Goal: Task Accomplishment & Management: Complete application form

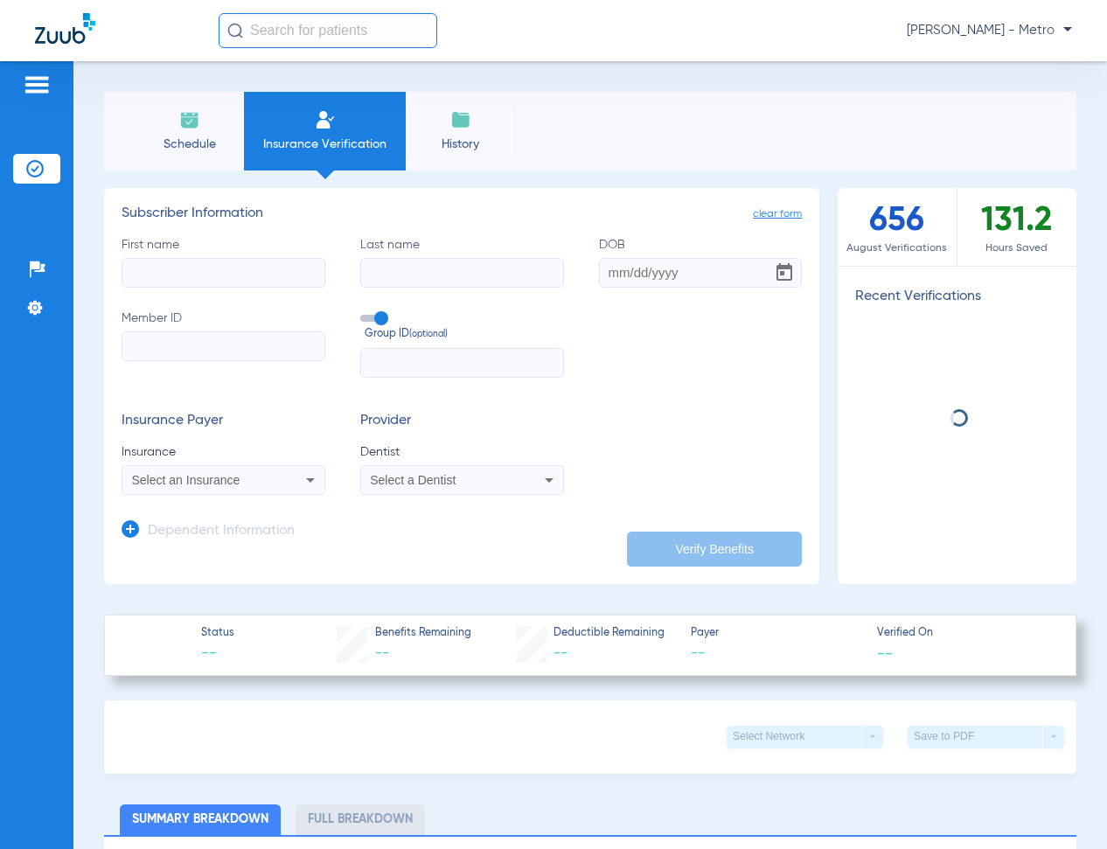
click at [184, 264] on input "First name" at bounding box center [224, 273] width 204 height 30
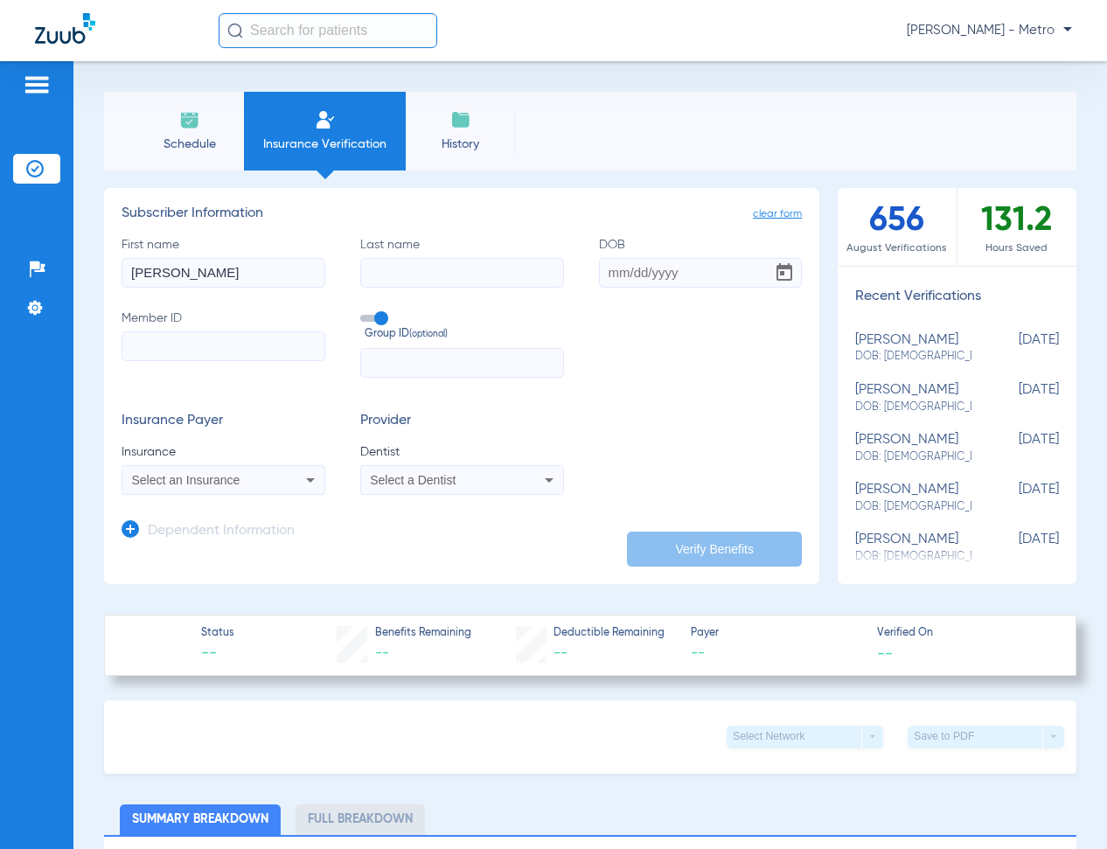
type input "[PERSON_NAME]"
click at [629, 281] on input "DOB" at bounding box center [701, 273] width 204 height 30
click at [620, 276] on input "DOB" at bounding box center [701, 273] width 204 height 30
type input "[DATE]"
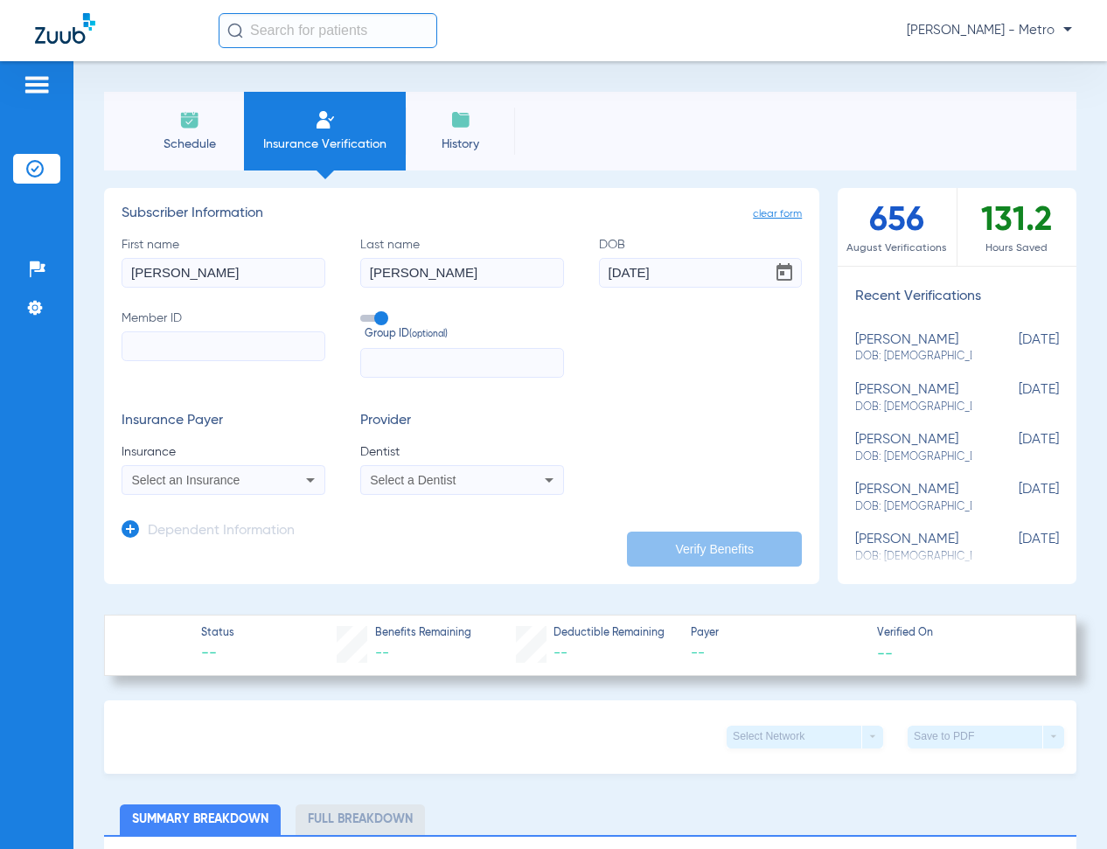
click at [712, 257] on label "DOB [DEMOGRAPHIC_DATA]" at bounding box center [701, 262] width 204 height 52
click at [712, 258] on input "[DATE]" at bounding box center [701, 273] width 204 height 30
click at [175, 342] on input "Member ID" at bounding box center [224, 346] width 204 height 30
type input "f"
type input "F46255855"
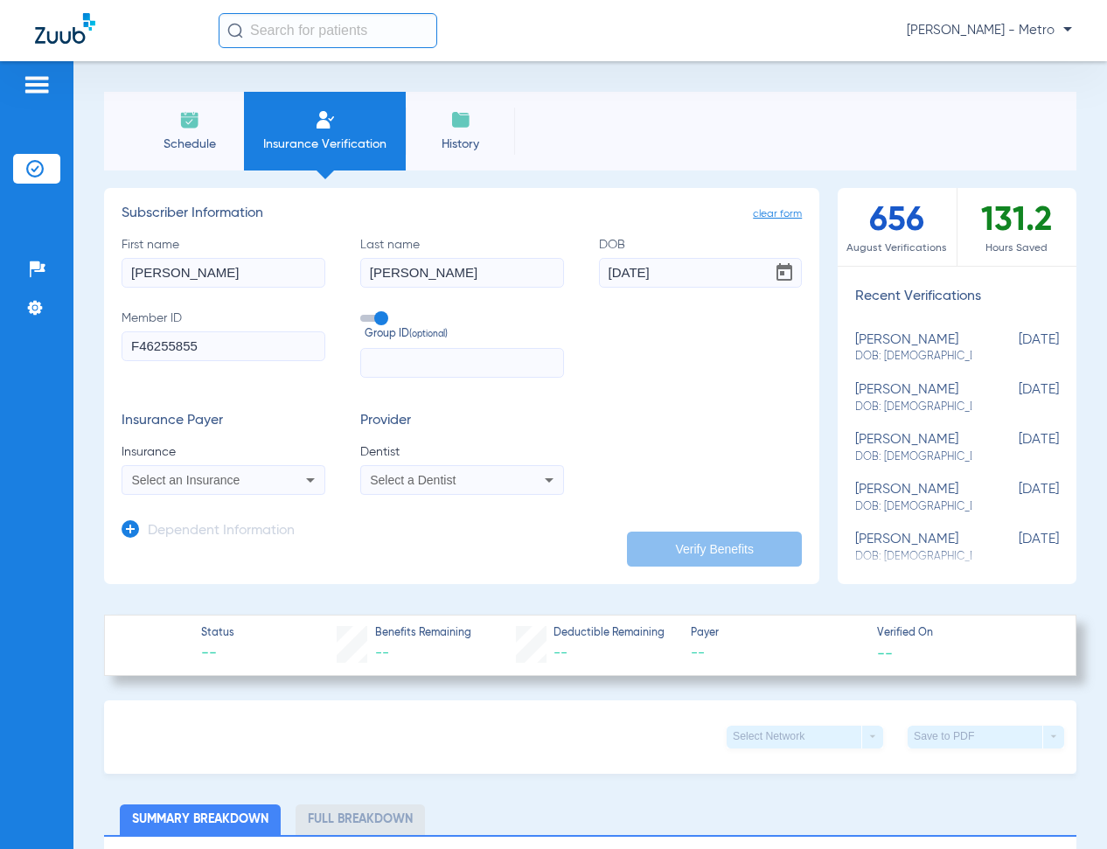
click at [194, 473] on span "Select an Insurance" at bounding box center [186, 480] width 108 height 14
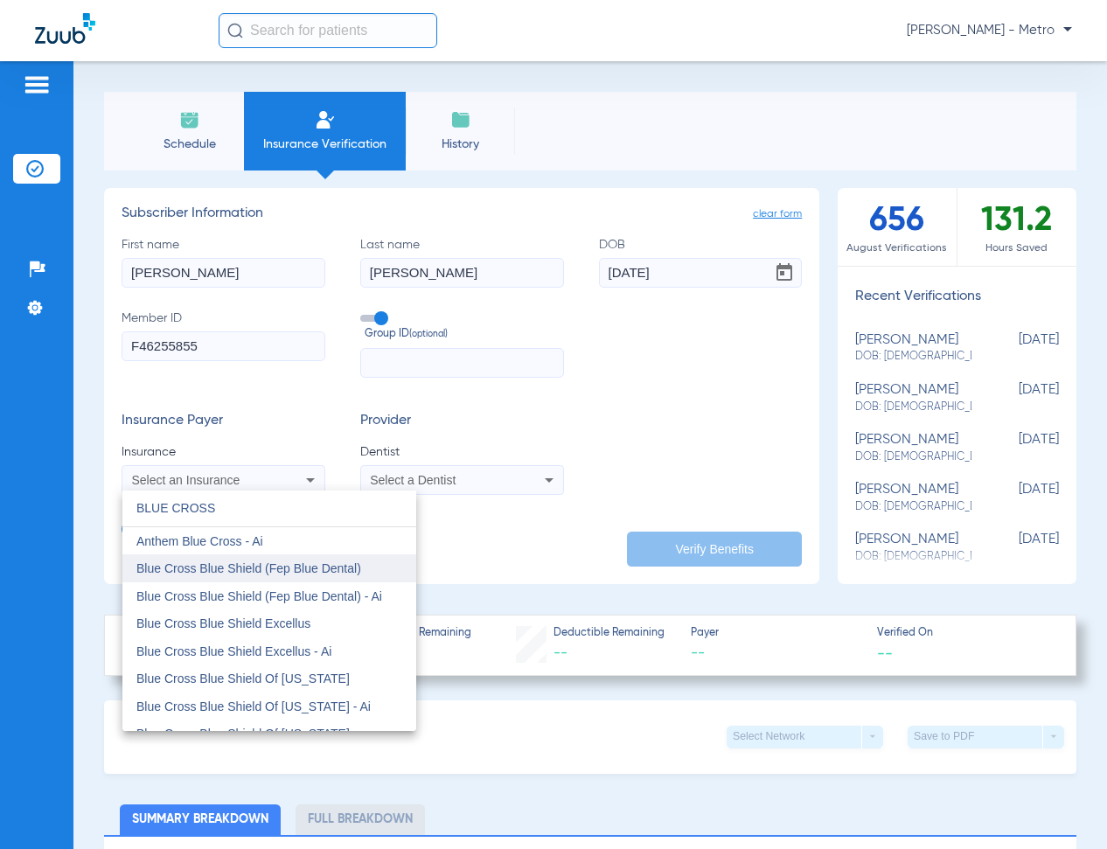
type input "BLUE CROSS"
click at [356, 559] on mat-option "Blue Cross Blue Shield (Fep Blue Dental)" at bounding box center [269, 568] width 294 height 28
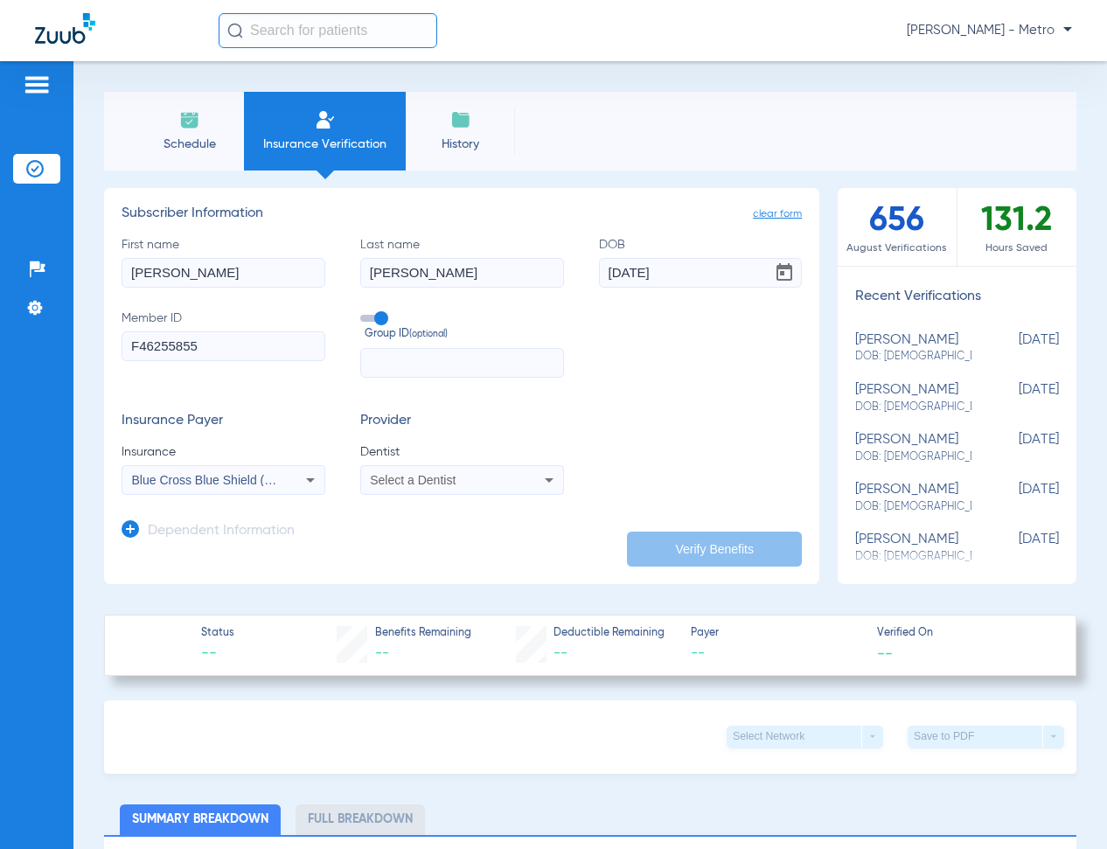
click at [487, 478] on div "Select a Dentist" at bounding box center [443, 480] width 147 height 12
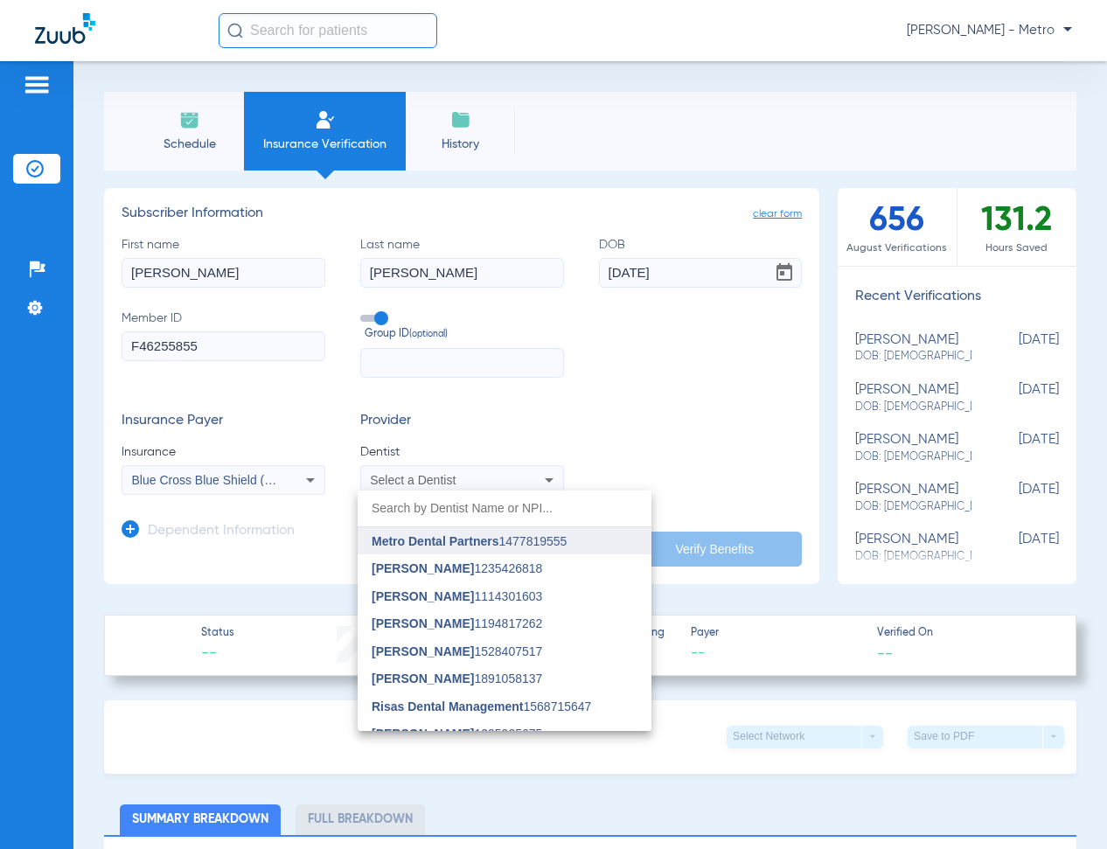
click at [481, 536] on span "Metro Dental Partners" at bounding box center [435, 541] width 127 height 14
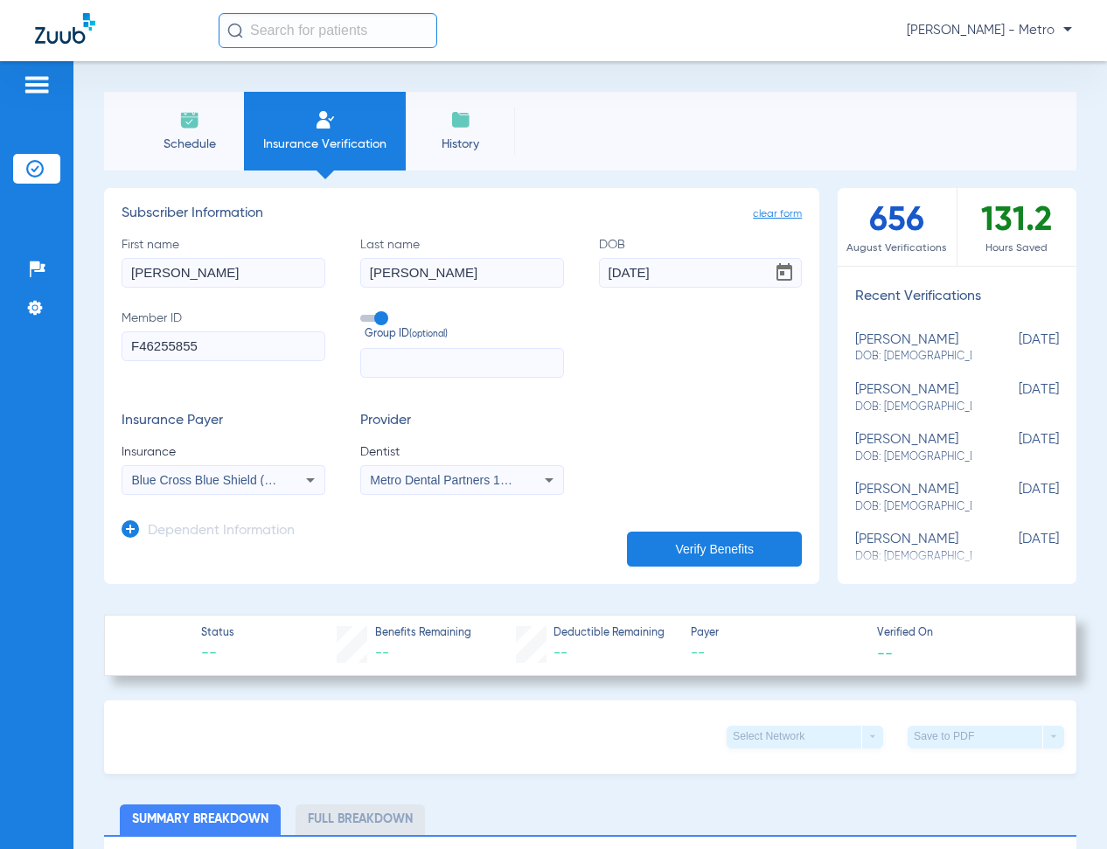
click at [700, 546] on button "Verify Benefits" at bounding box center [714, 549] width 175 height 35
type input "[PERSON_NAME]"
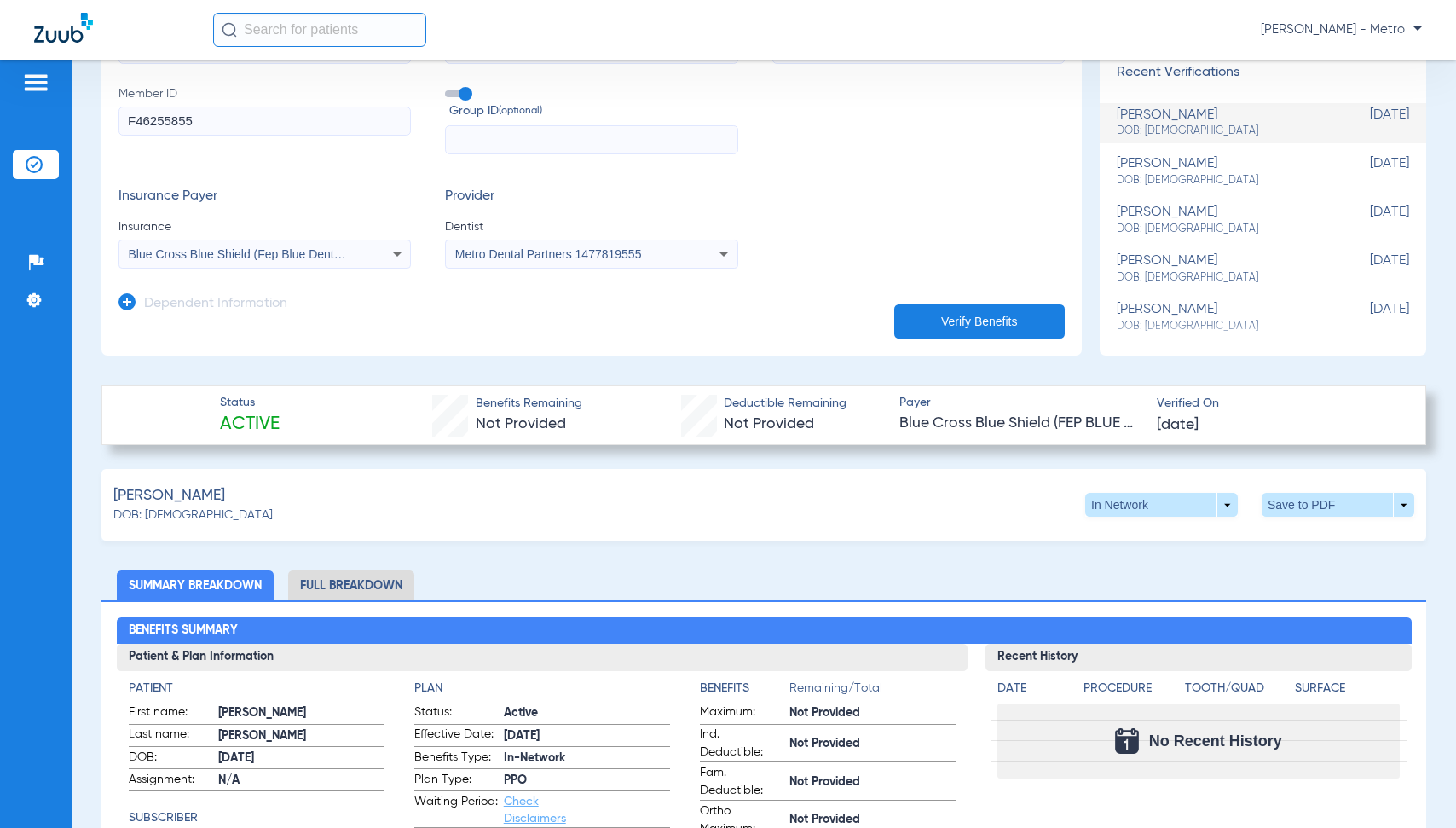
scroll to position [341, 0]
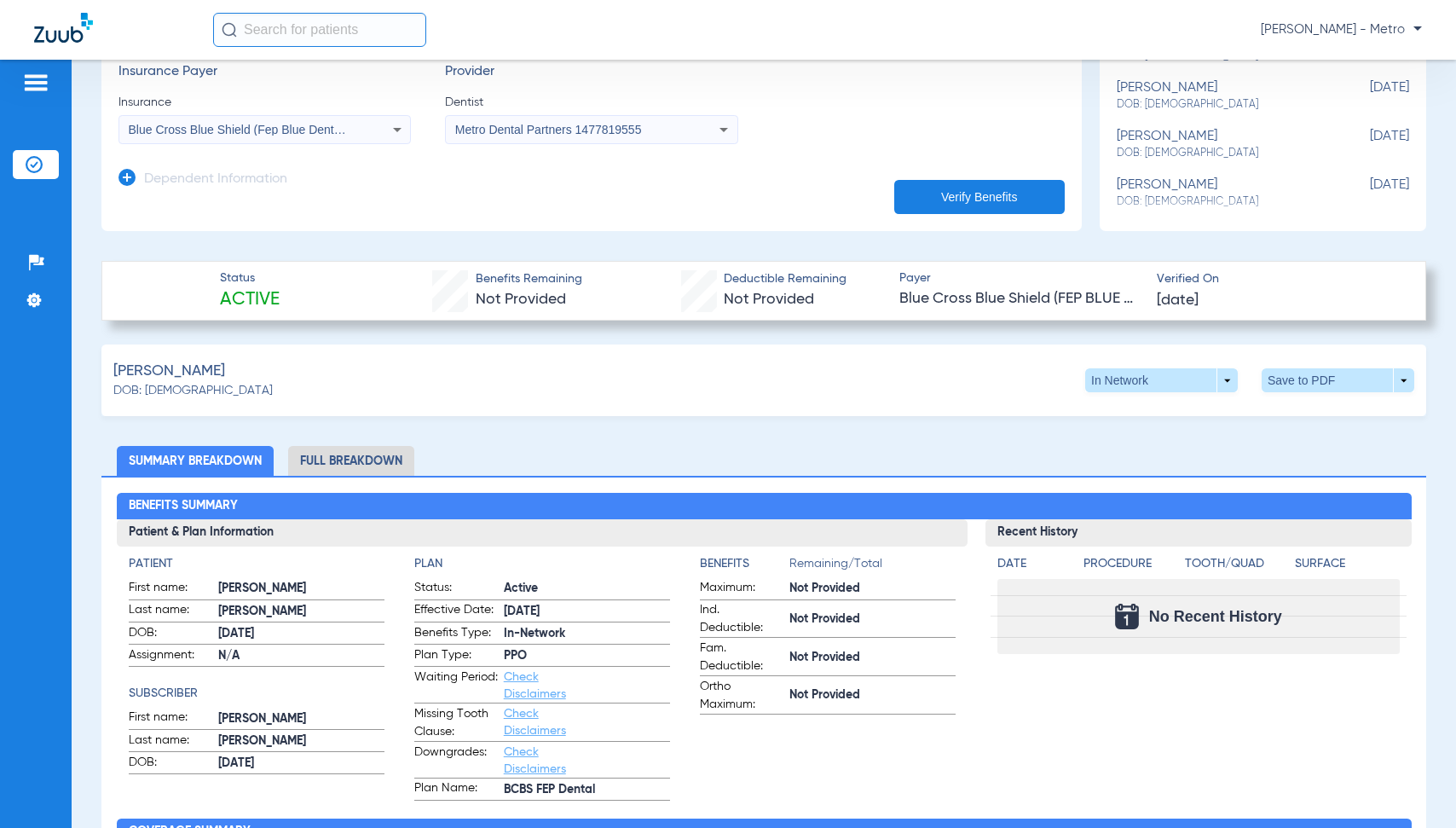
click at [340, 446] on li "Full Breakdown" at bounding box center [350, 460] width 126 height 30
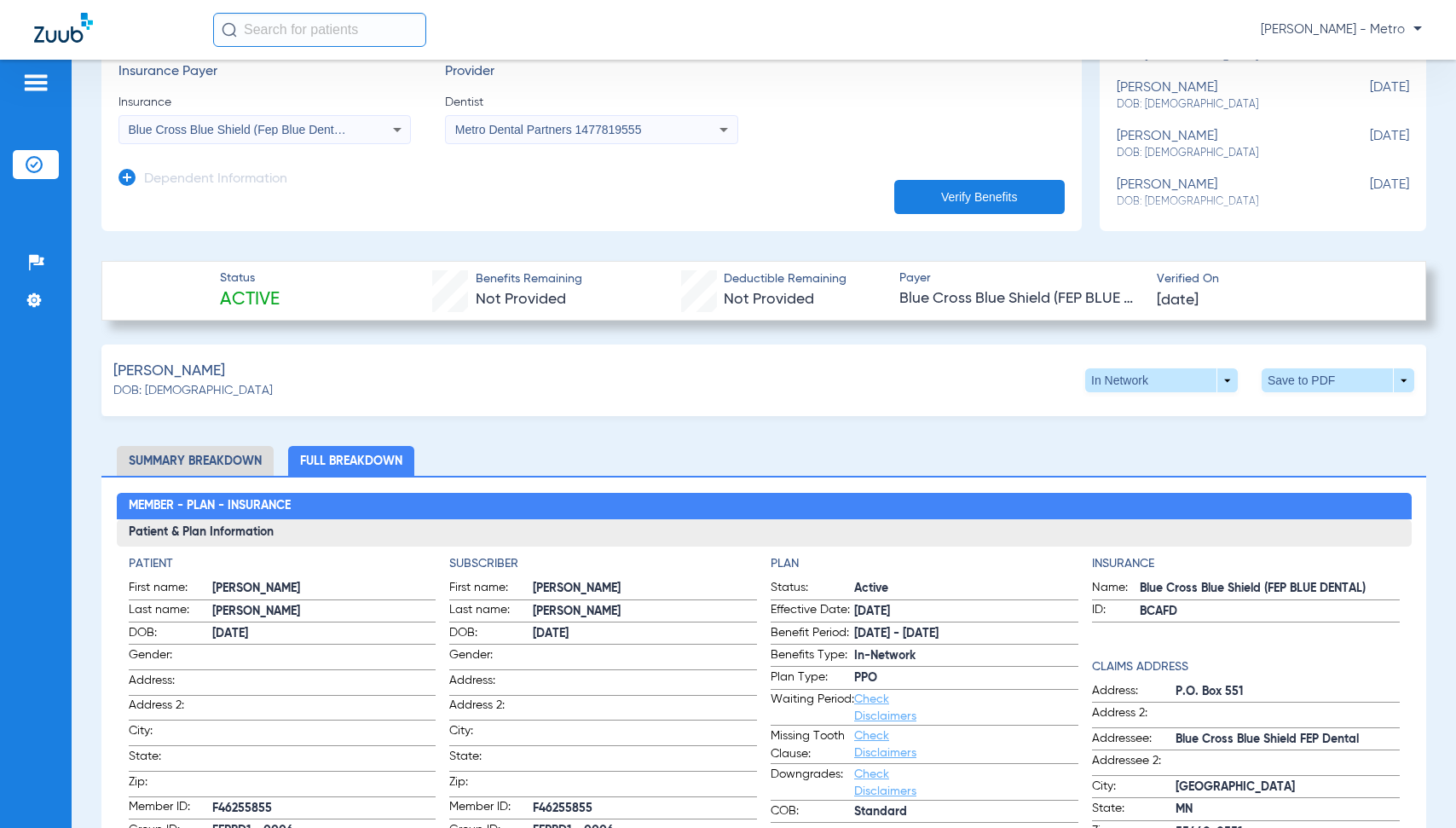
click at [1079, 376] on span at bounding box center [1339, 380] width 41 height 41
click at [1079, 412] on span "Save to PDF" at bounding box center [1197, 413] width 67 height 12
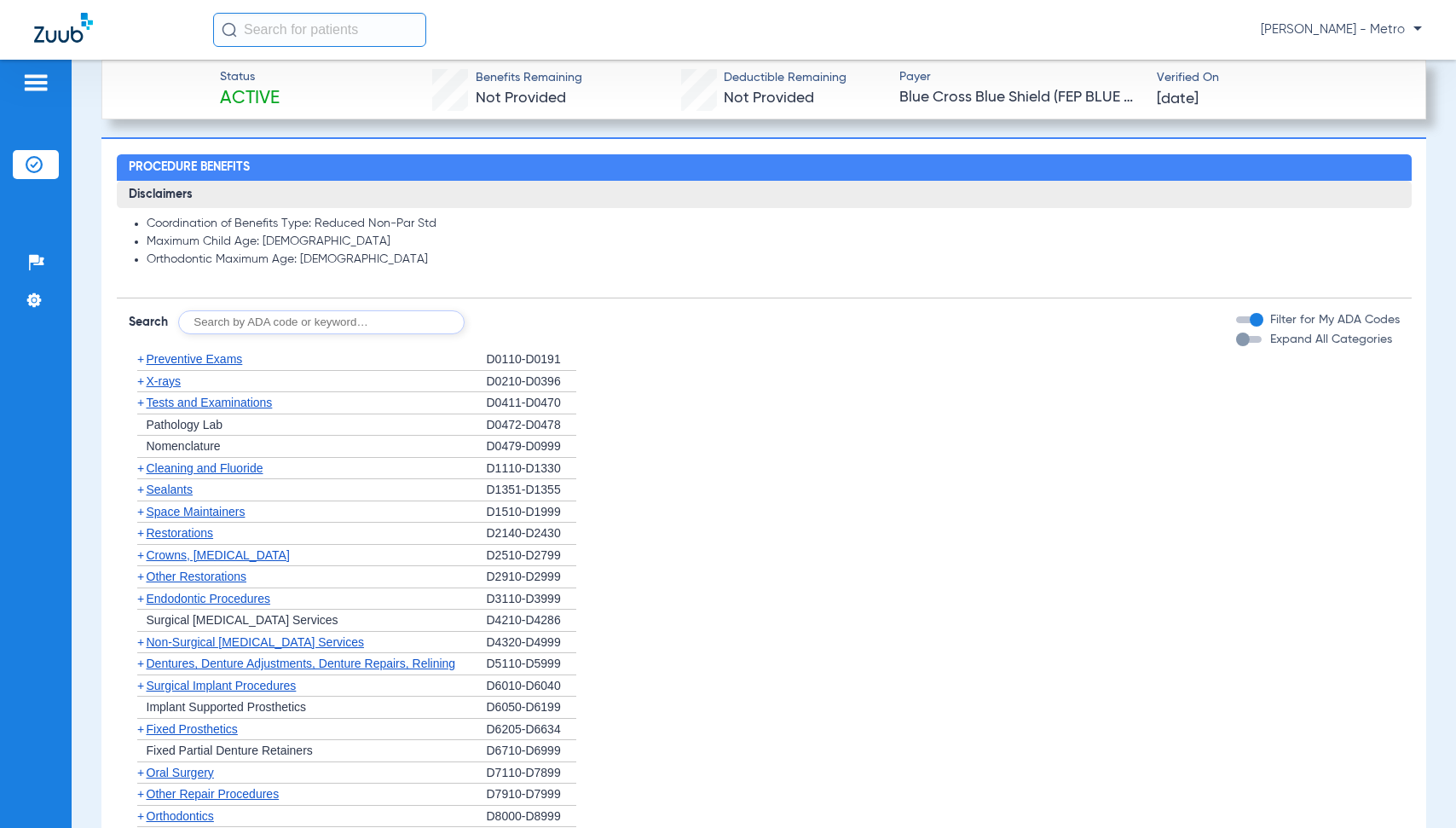
scroll to position [1875, 0]
click at [1079, 340] on button "Expand All Categories" at bounding box center [1251, 338] width 30 height 7
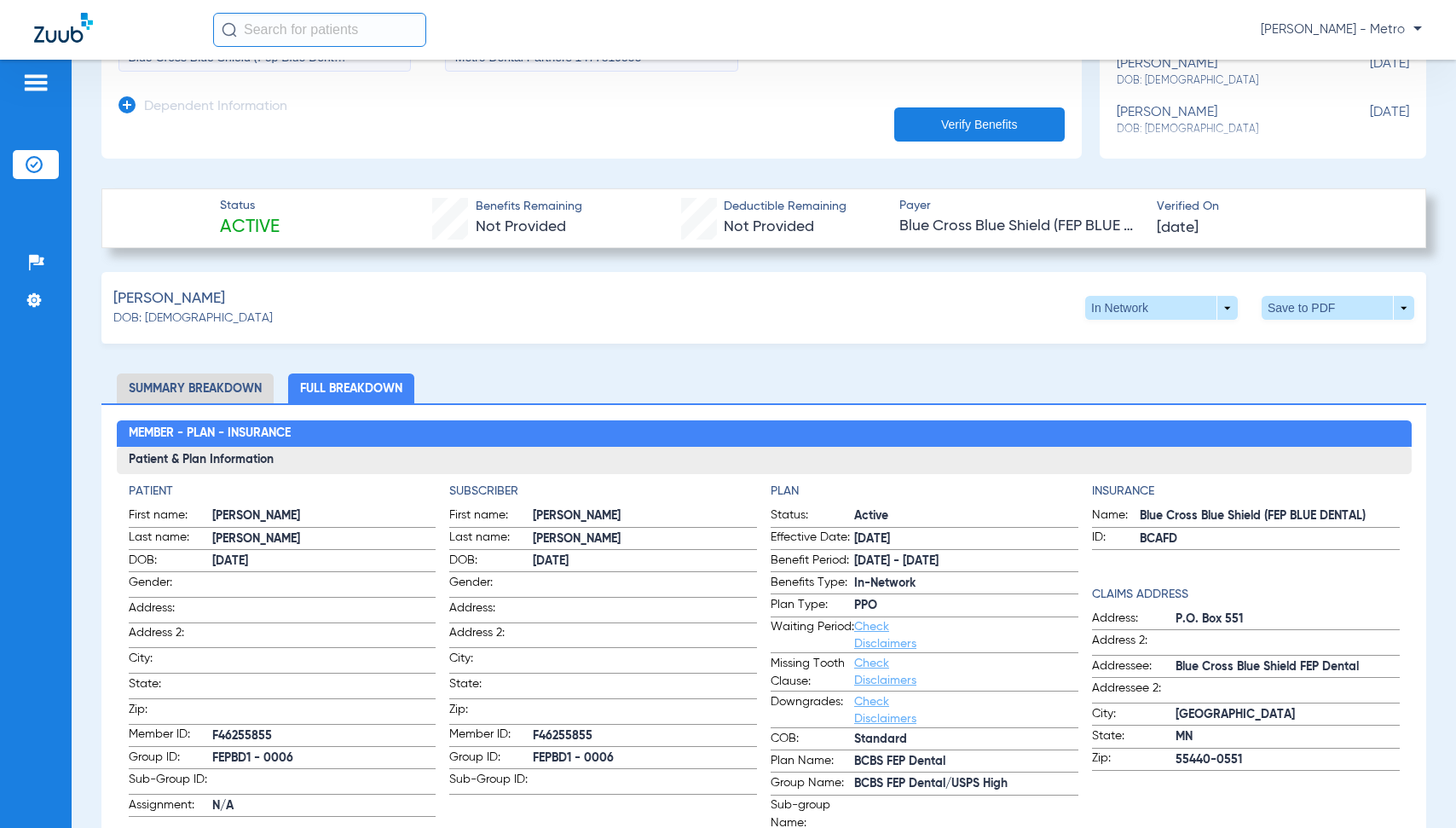
scroll to position [256, 0]
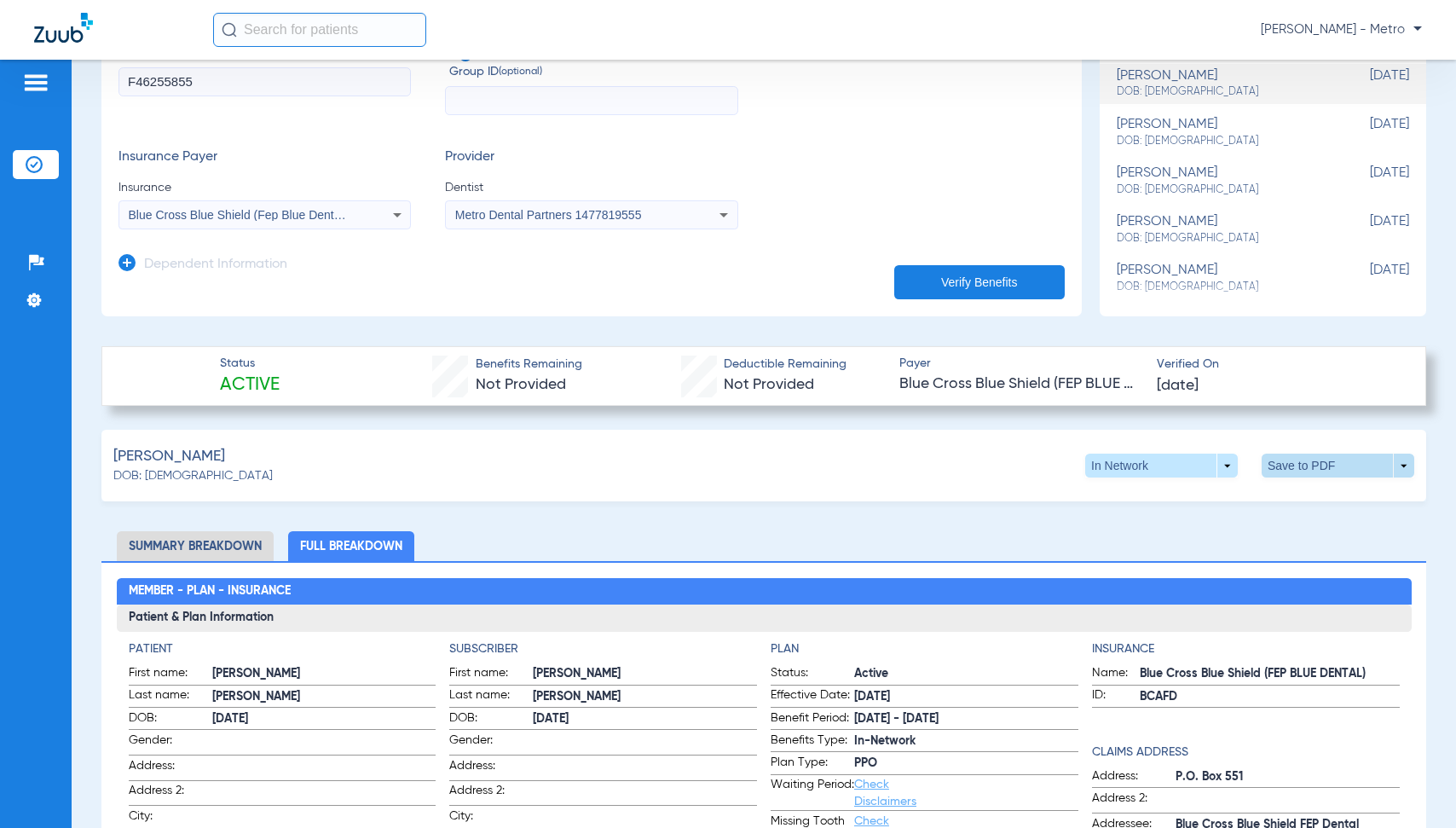
click at [1079, 457] on span at bounding box center [1338, 465] width 152 height 23
click at [1079, 499] on span "Save to PDF" at bounding box center [1197, 497] width 67 height 12
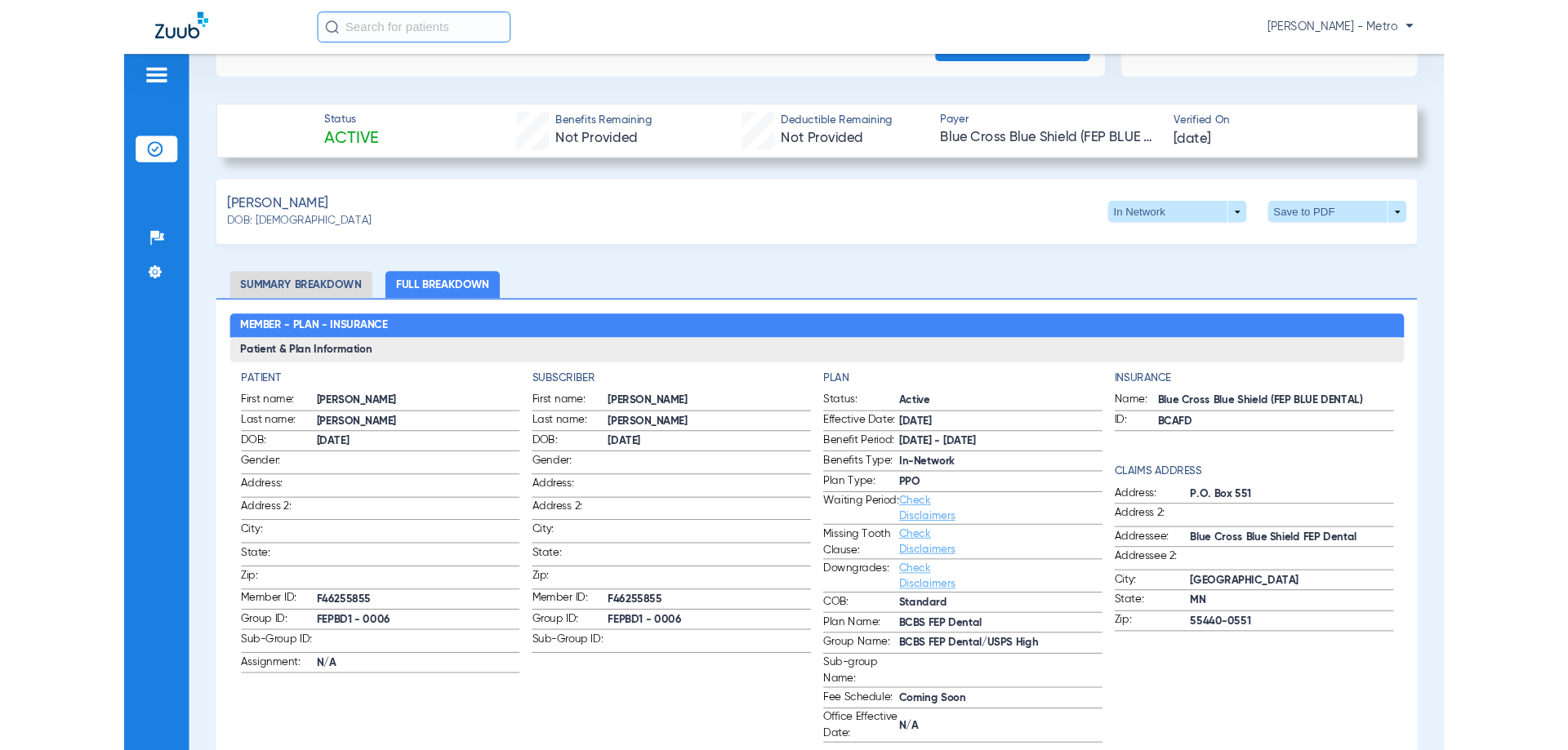
scroll to position [653, 0]
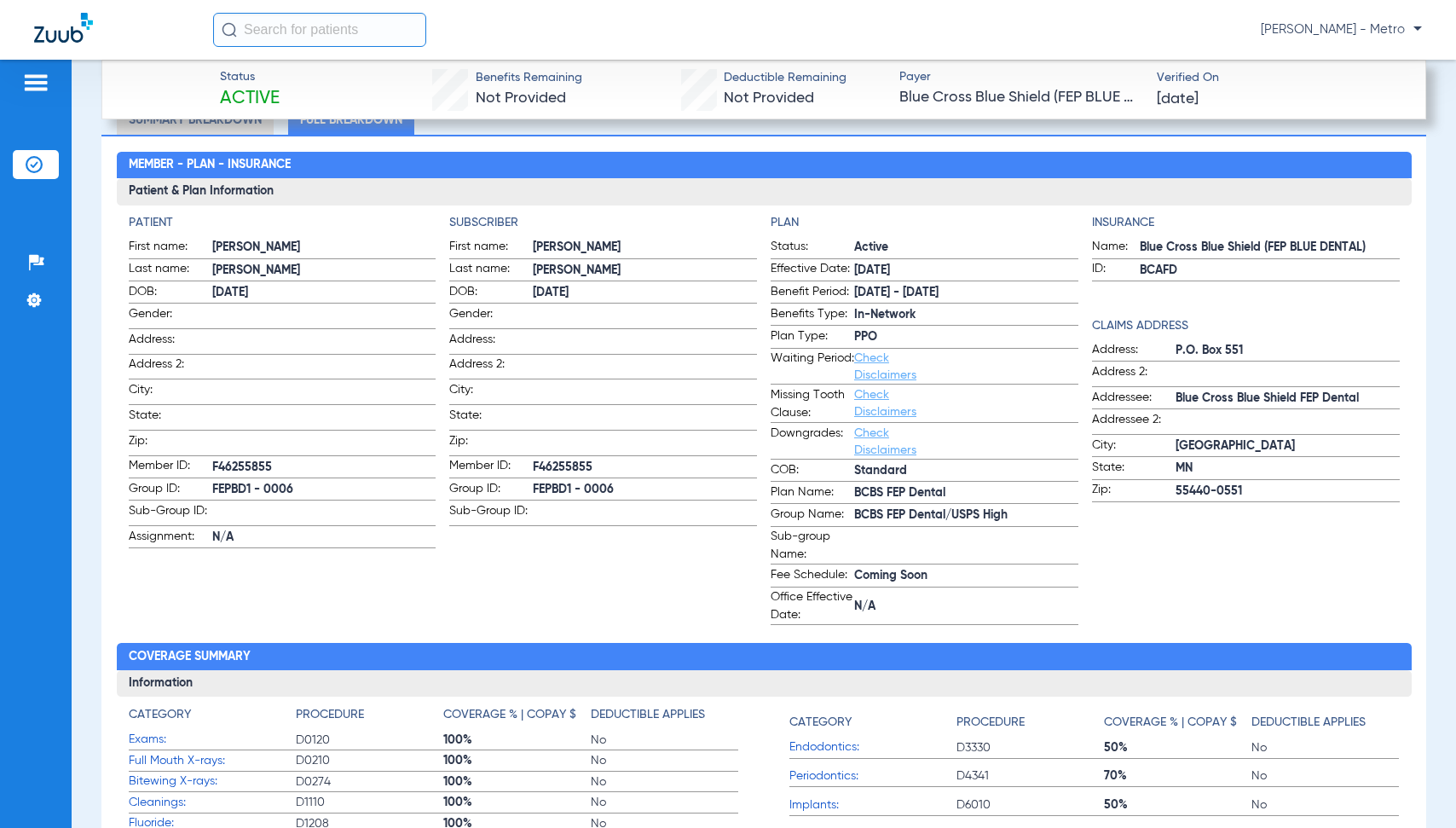
drag, startPoint x: 844, startPoint y: 512, endPoint x: 1014, endPoint y: 525, distance: 170.5
click at [1014, 525] on label "Group Name: BCBS FEP Dental/USPS High" at bounding box center [925, 516] width 308 height 21
copy label "BCBS FEP Dental/USPS High"
click at [1066, 552] on span at bounding box center [966, 543] width 224 height 18
drag, startPoint x: 1010, startPoint y: 513, endPoint x: 846, endPoint y: 519, distance: 164.1
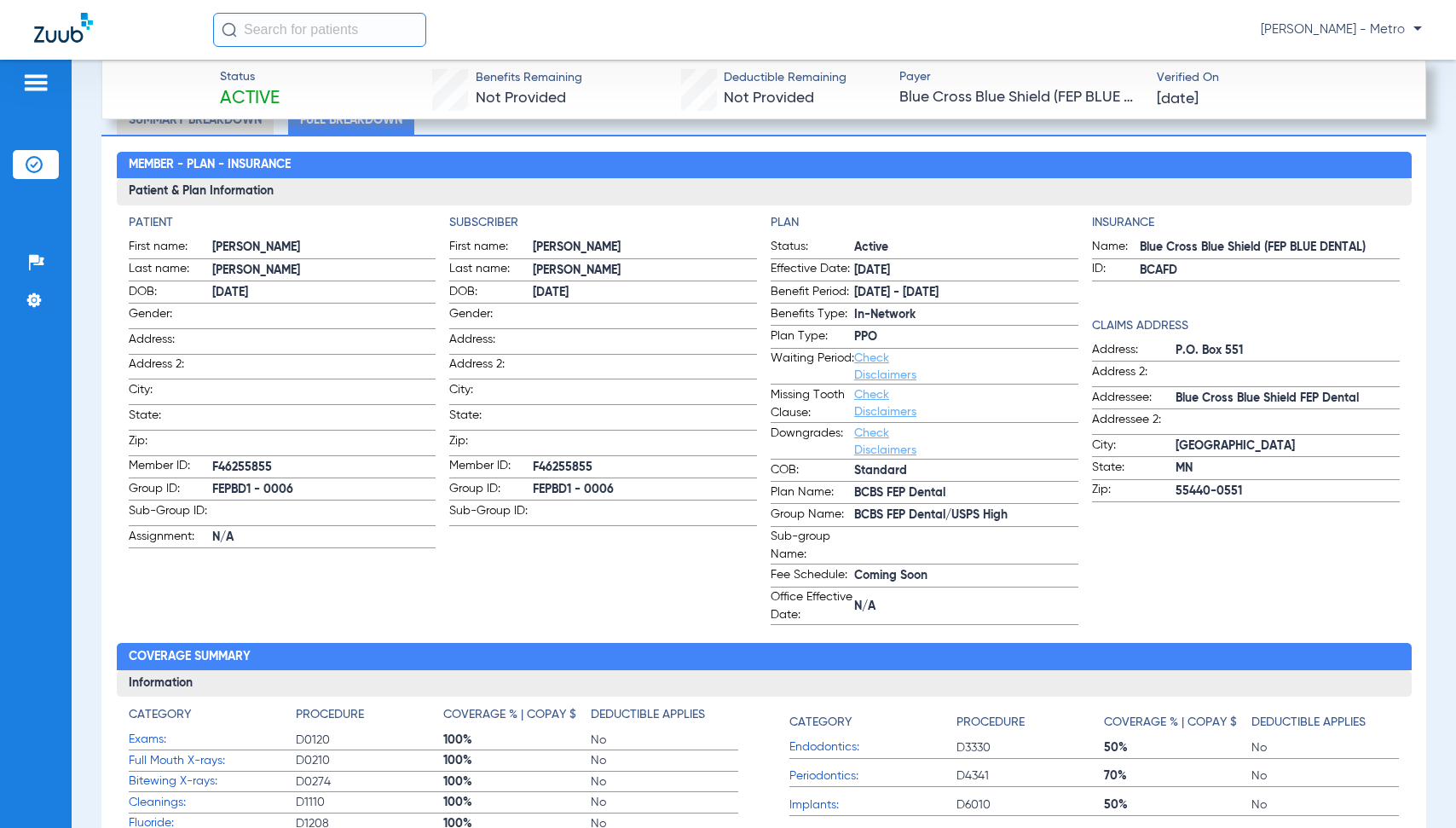
click at [846, 519] on label "Group Name: BCBS FEP Dental/USPS High" at bounding box center [925, 516] width 308 height 21
copy label "BCBS FEP Dental/USPS High"
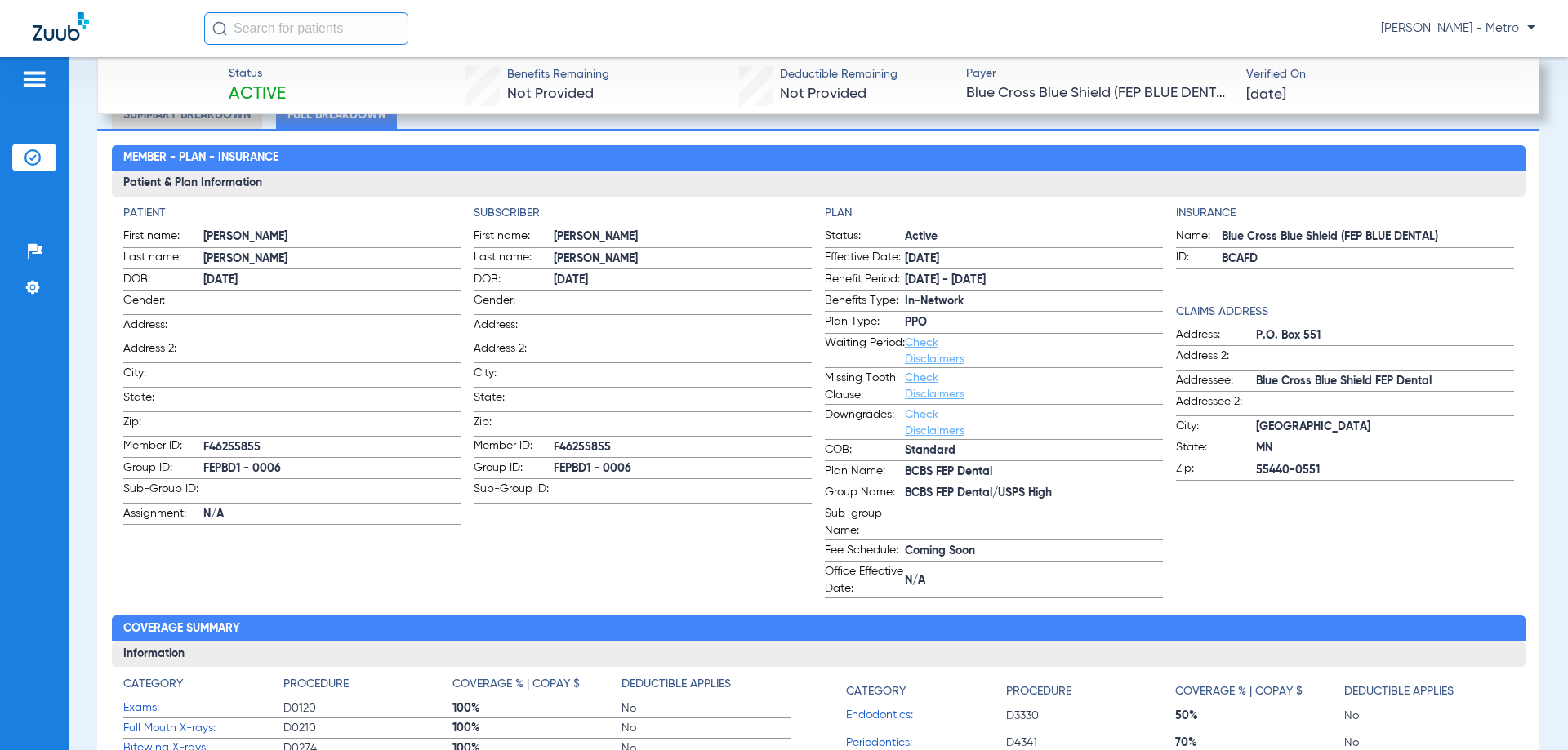
click at [1033, 506] on label "Sub-group Name:" at bounding box center [994, 523] width 338 height 35
drag, startPoint x: 1057, startPoint y: 490, endPoint x: 900, endPoint y: 488, distance: 157.0
click at [905, 488] on span "BCBS FEP Dental/USPS High" at bounding box center [1034, 493] width 258 height 17
copy span "BCBS FEP Dental/USPS High"
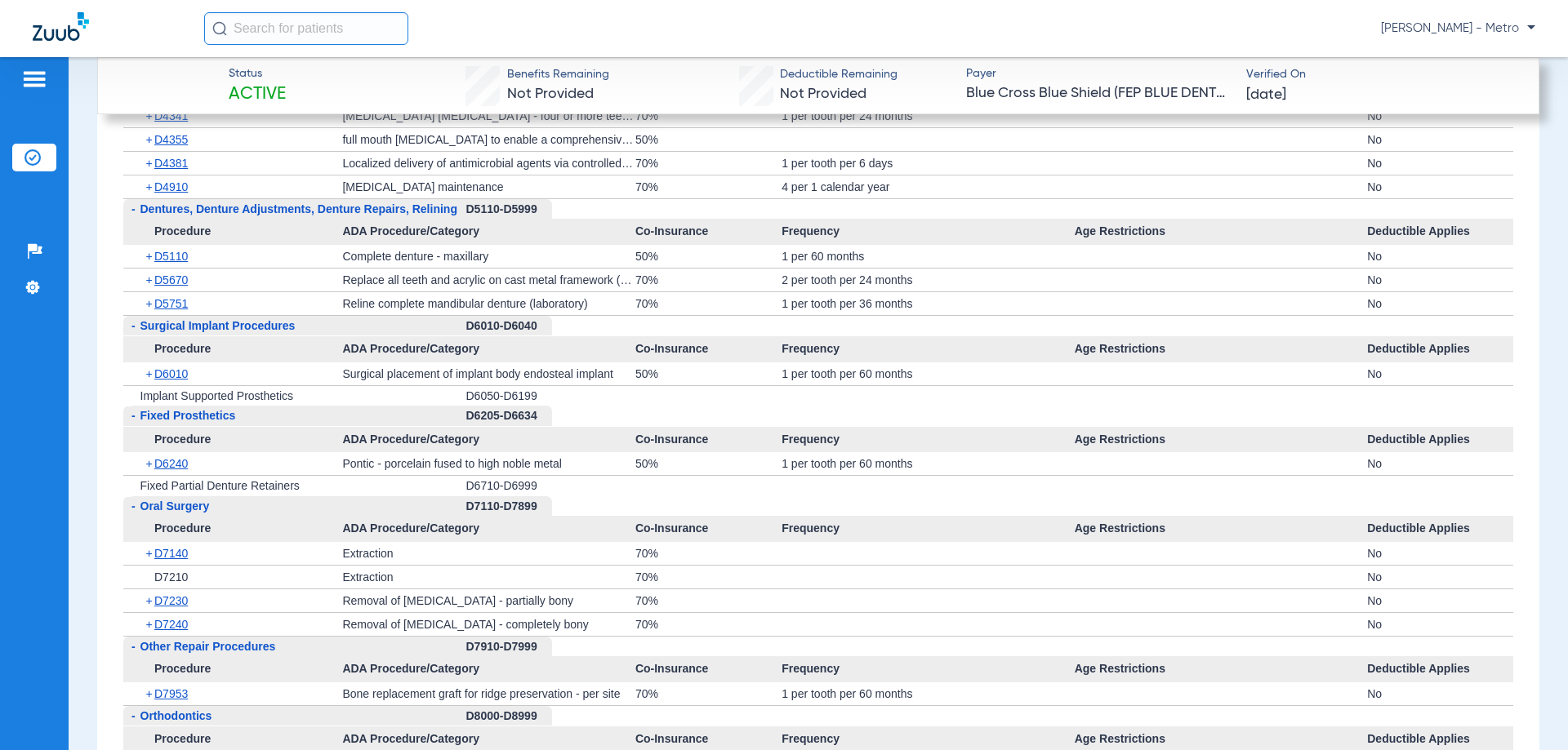
scroll to position [3592, 0]
